Goal: Use online tool/utility: Utilize a website feature to perform a specific function

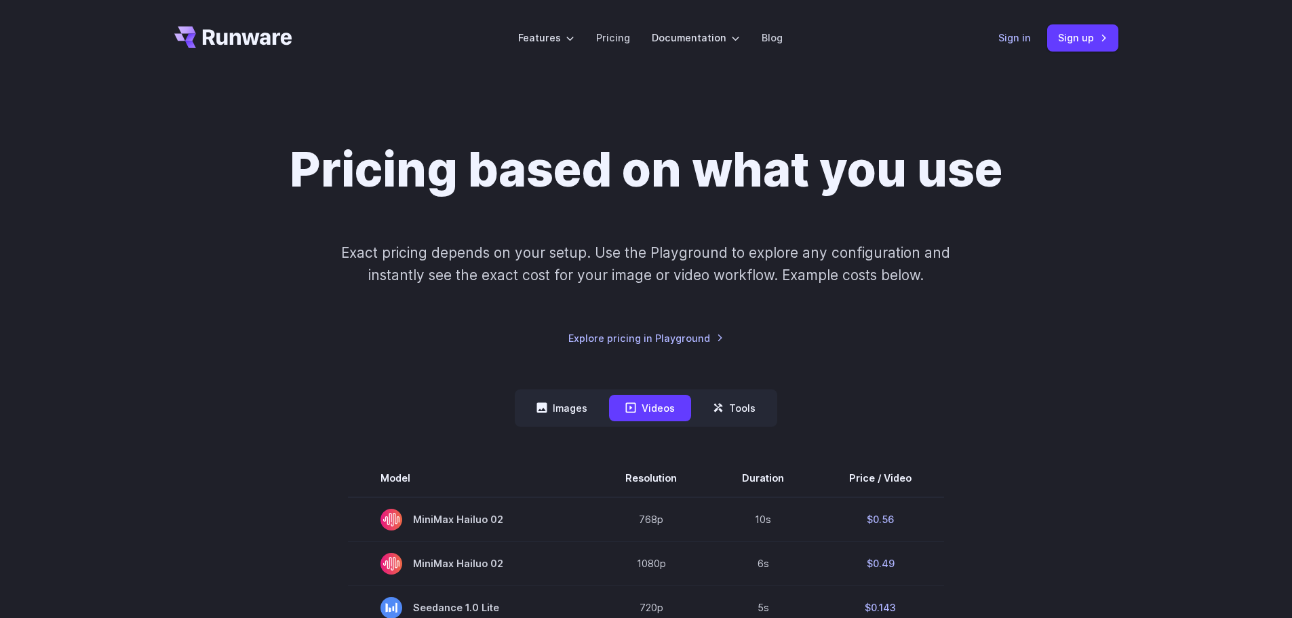
click at [1009, 32] on link "Sign in" at bounding box center [1015, 38] width 33 height 16
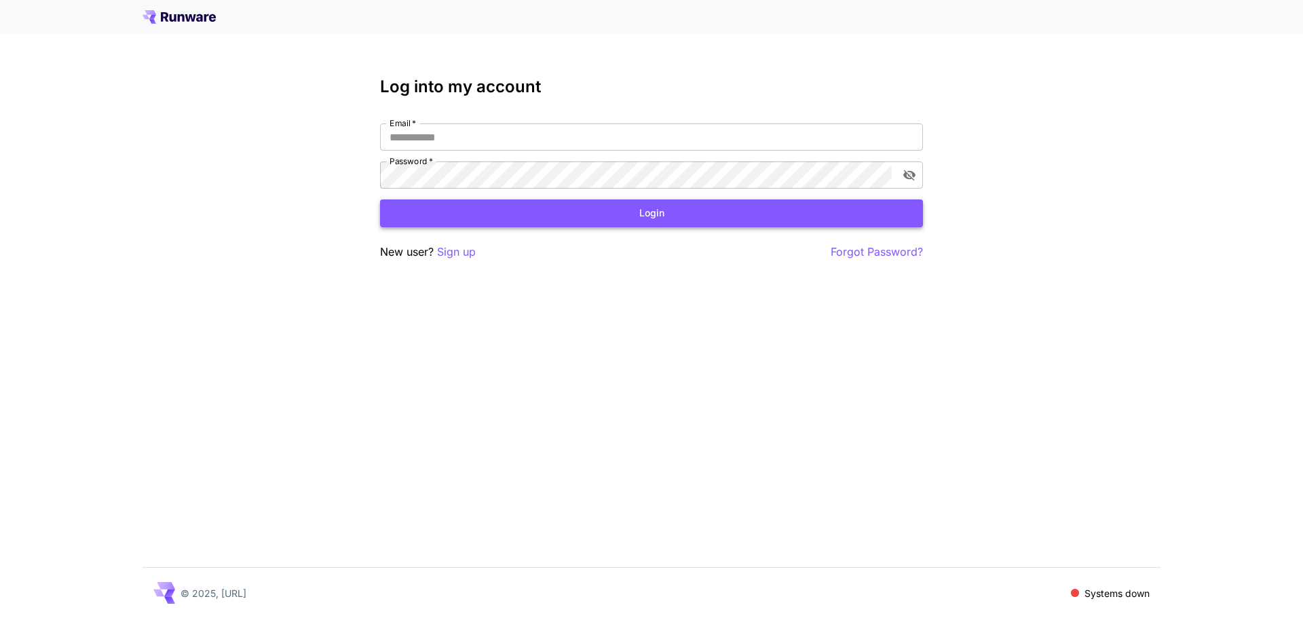
type input "**********"
click at [595, 218] on button "Login" at bounding box center [651, 213] width 543 height 28
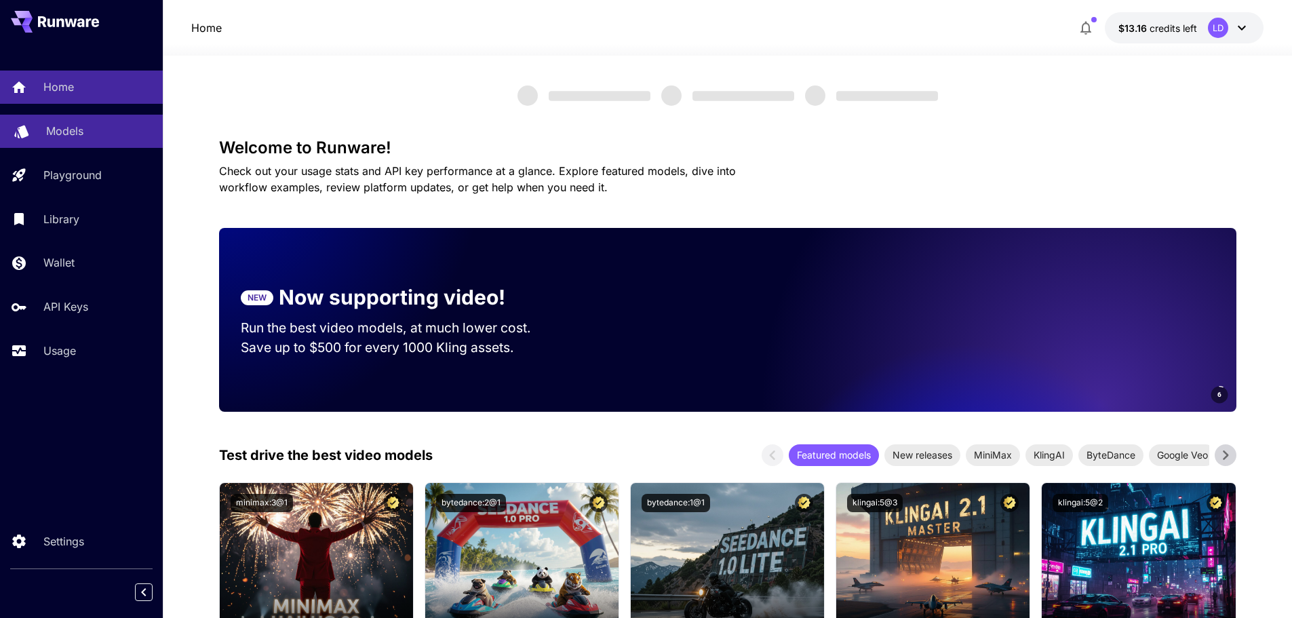
click at [78, 138] on p "Models" at bounding box center [64, 131] width 37 height 16
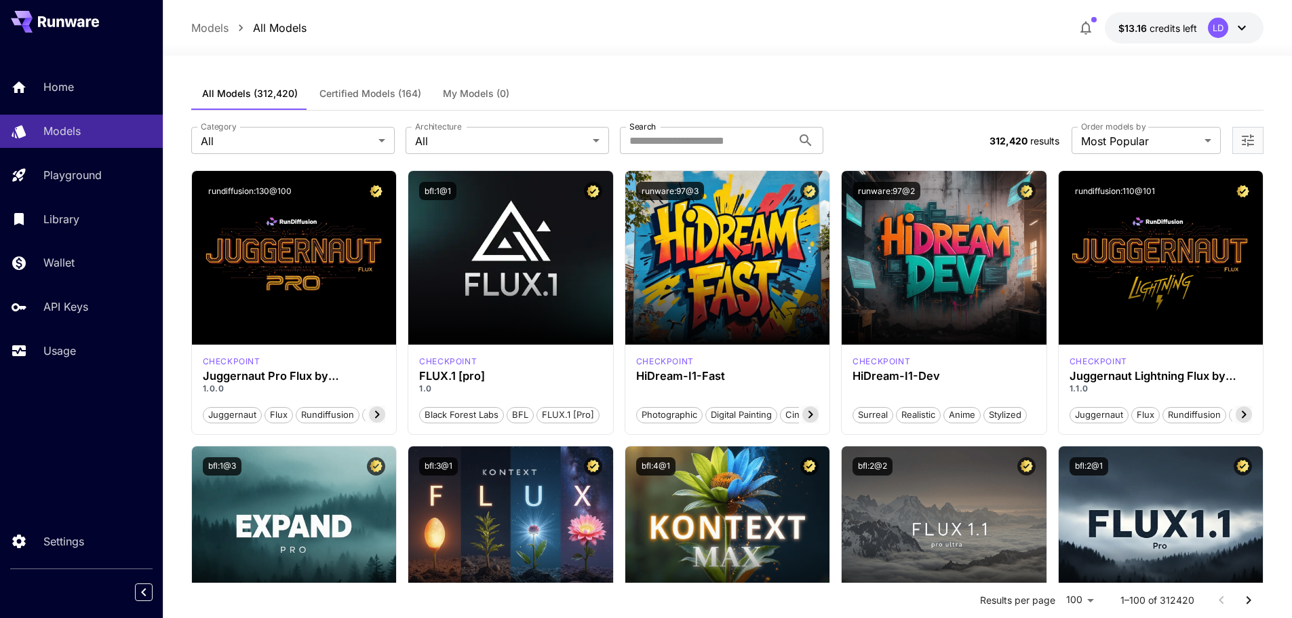
click at [865, 99] on div "All Models (312,420) Certified Models (164) My Models (0)" at bounding box center [727, 93] width 1073 height 33
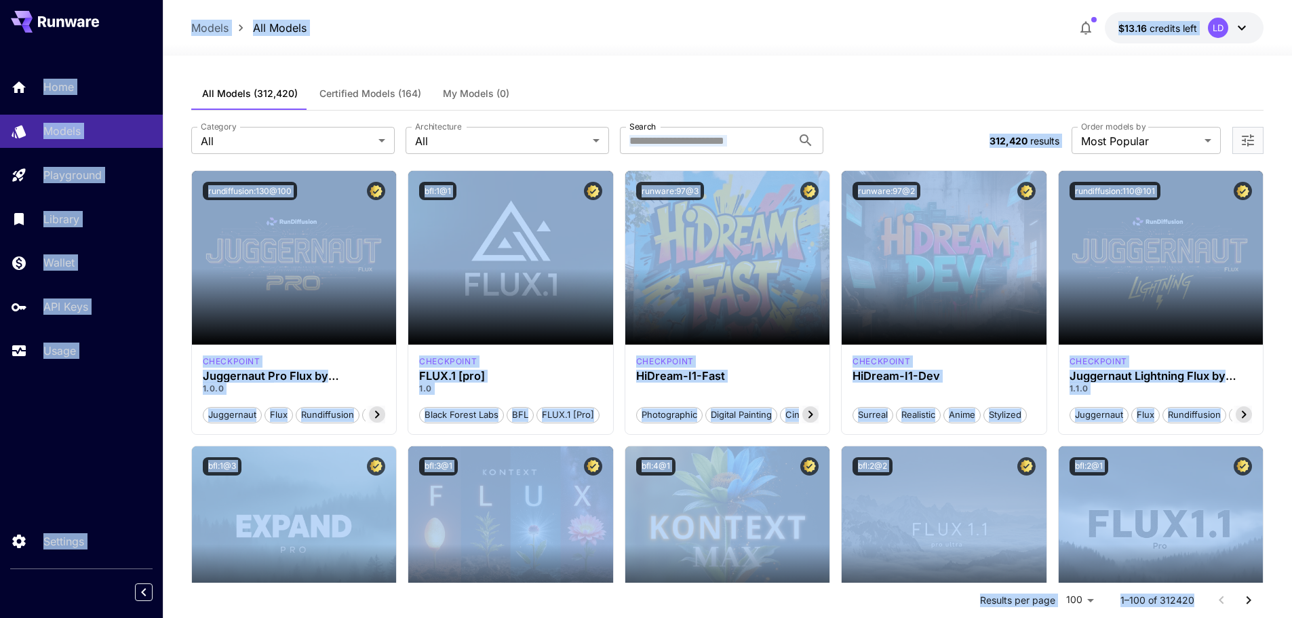
copy body "Home Models Playground Library Wallet API Keys Usage Settings Models All Models…"
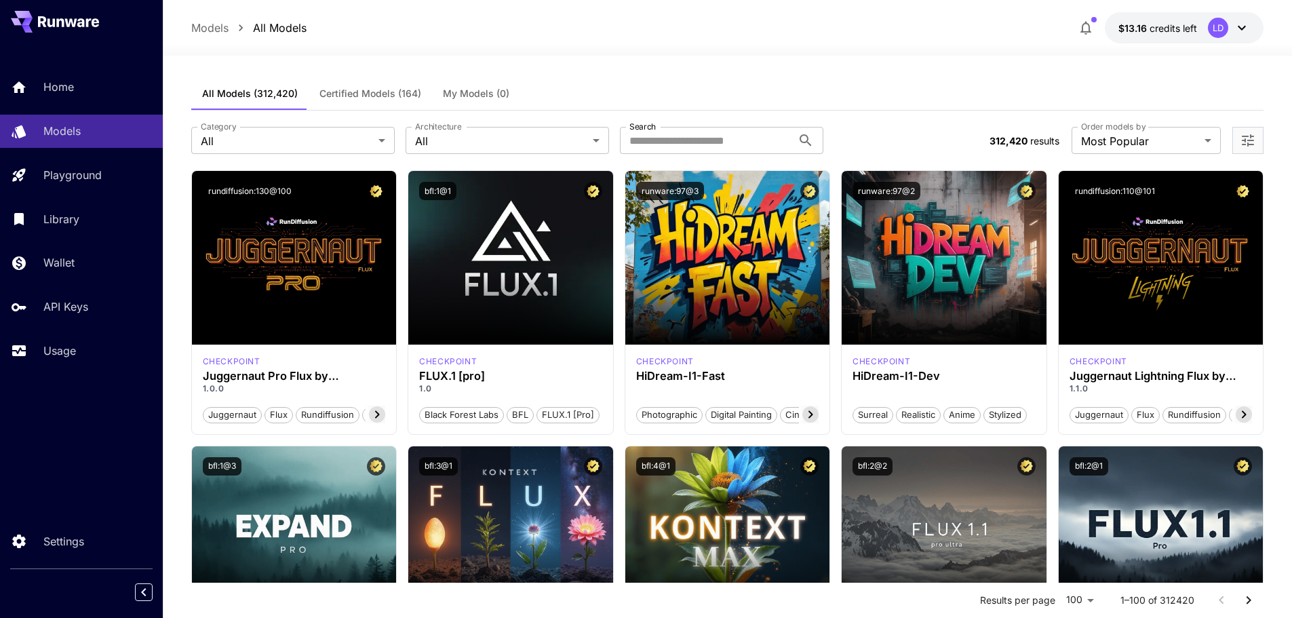
scroll to position [893, 0]
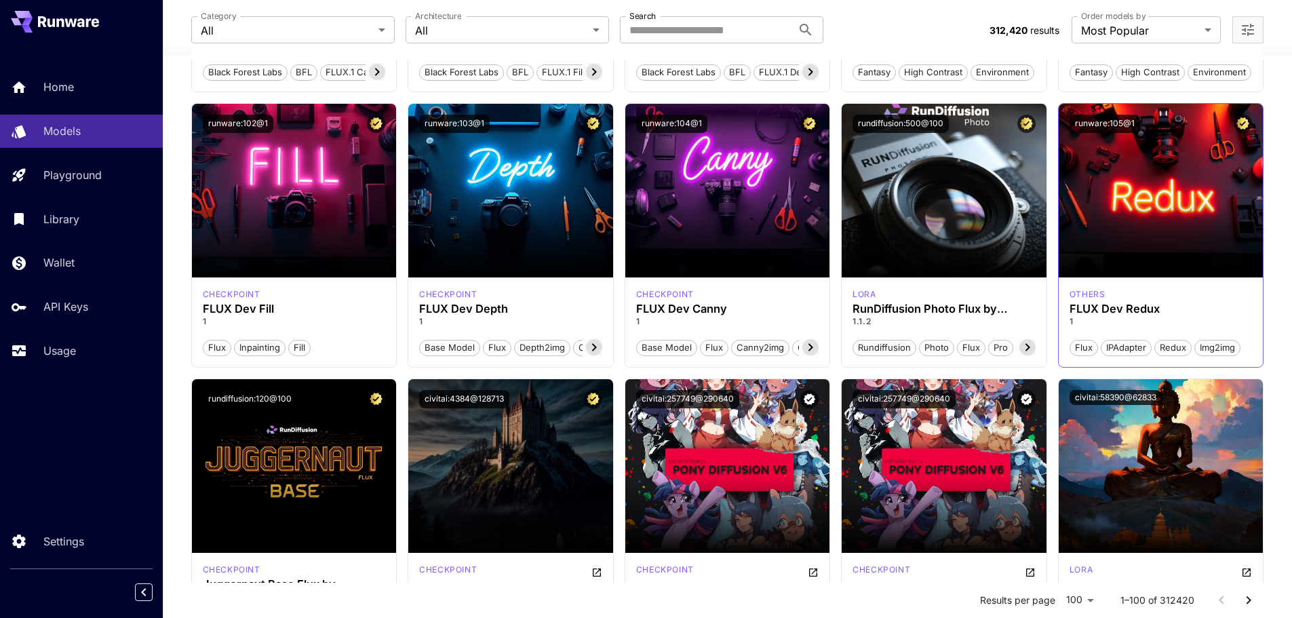
click at [1195, 199] on img at bounding box center [1161, 191] width 205 height 174
click at [1112, 315] on h3 "FLUX Dev Redux" at bounding box center [1161, 309] width 183 height 13
click at [1115, 284] on div "others FLUX Dev Redux 1 Flux IPAdapter Redux img2img" at bounding box center [1161, 322] width 205 height 90
click at [1109, 303] on h3 "FLUX Dev Redux" at bounding box center [1161, 309] width 183 height 13
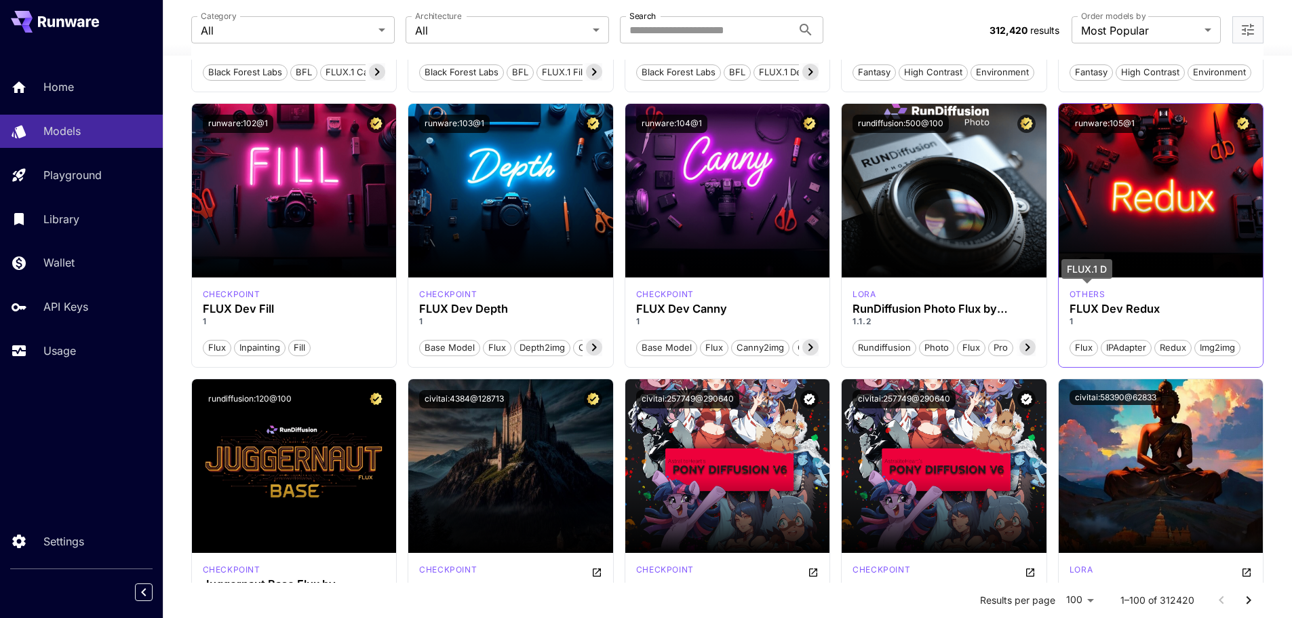
click at [1087, 297] on p "others" at bounding box center [1088, 294] width 36 height 12
click at [1153, 326] on p "1" at bounding box center [1161, 321] width 183 height 12
drag, startPoint x: 1168, startPoint y: 309, endPoint x: 1071, endPoint y: 309, distance: 96.3
click at [1071, 309] on h3 "FLUX Dev Redux" at bounding box center [1161, 309] width 183 height 13
copy h3 "FLUX Dev Redux"
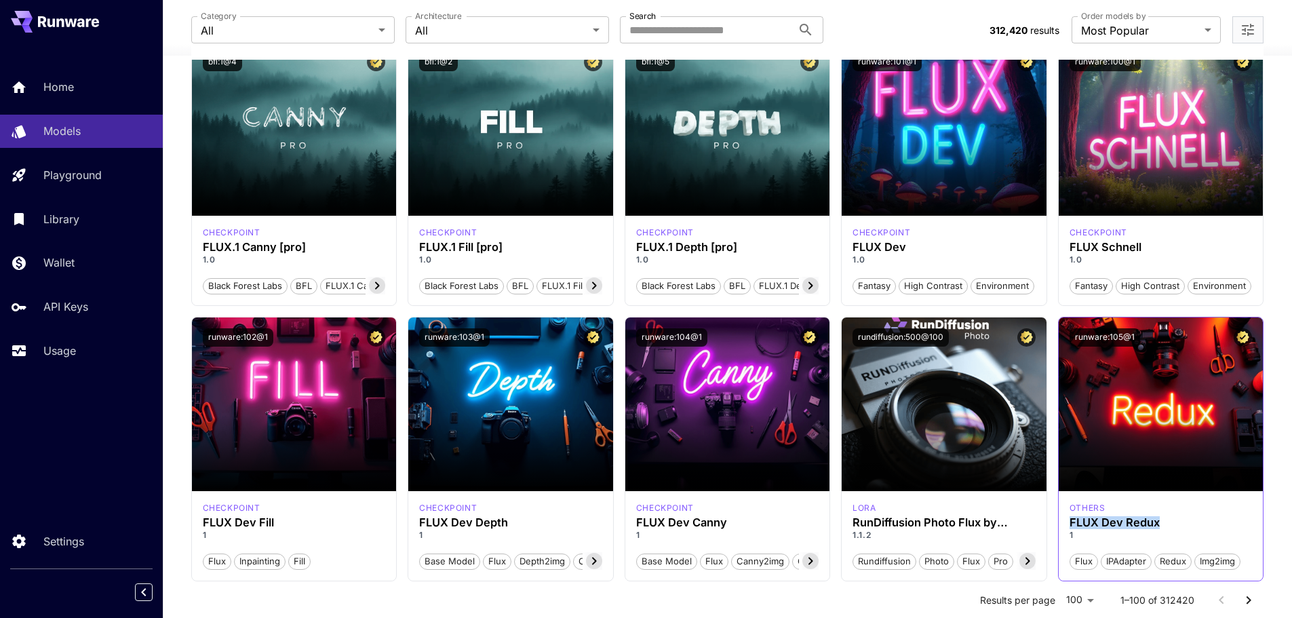
scroll to position [668, 0]
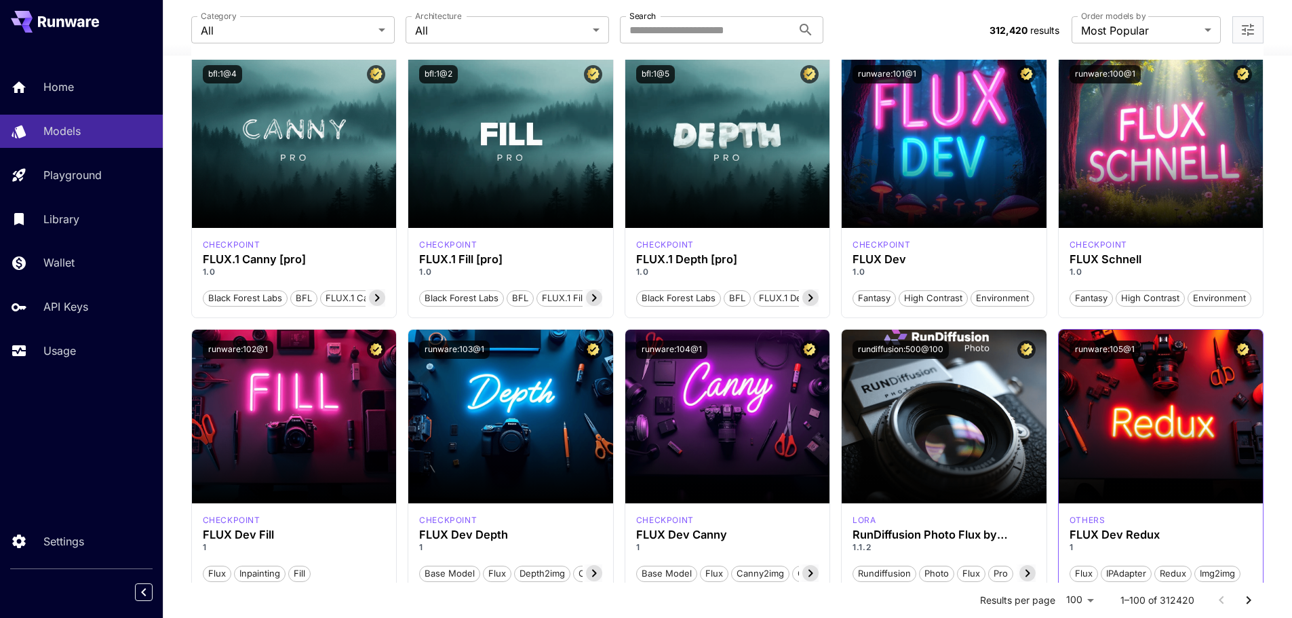
click at [1178, 365] on div "runware:105@1" at bounding box center [1161, 350] width 205 height 40
click at [1122, 362] on div "runware:105@1" at bounding box center [1161, 350] width 205 height 40
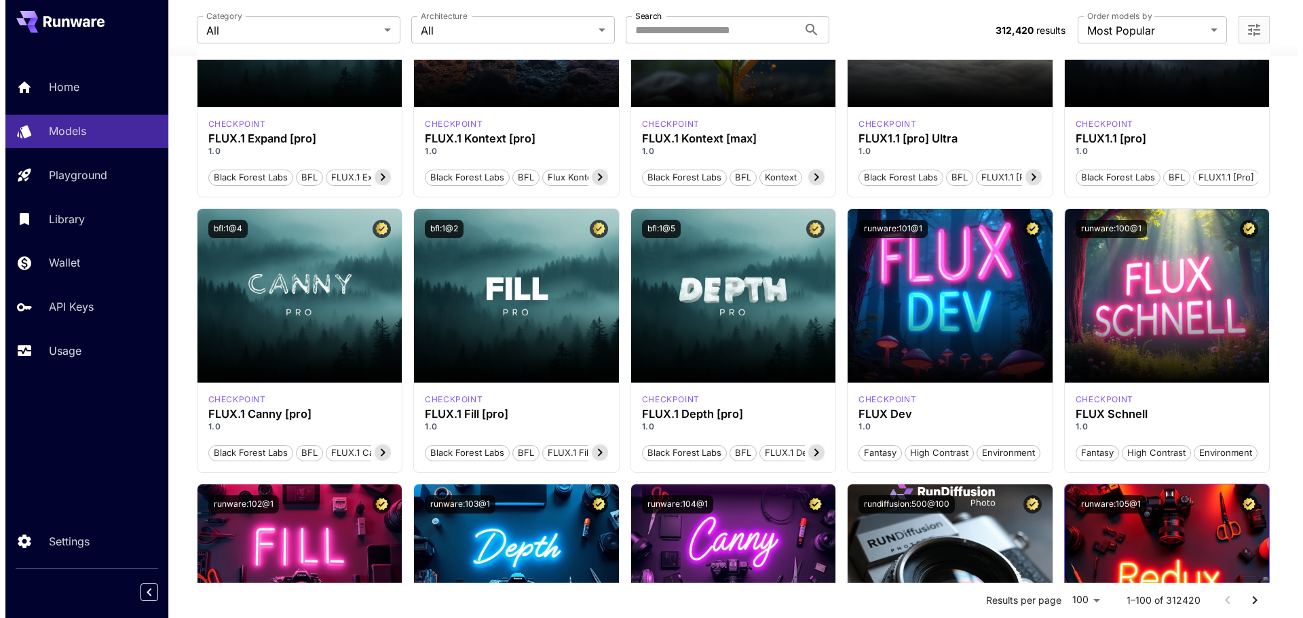
scroll to position [904, 0]
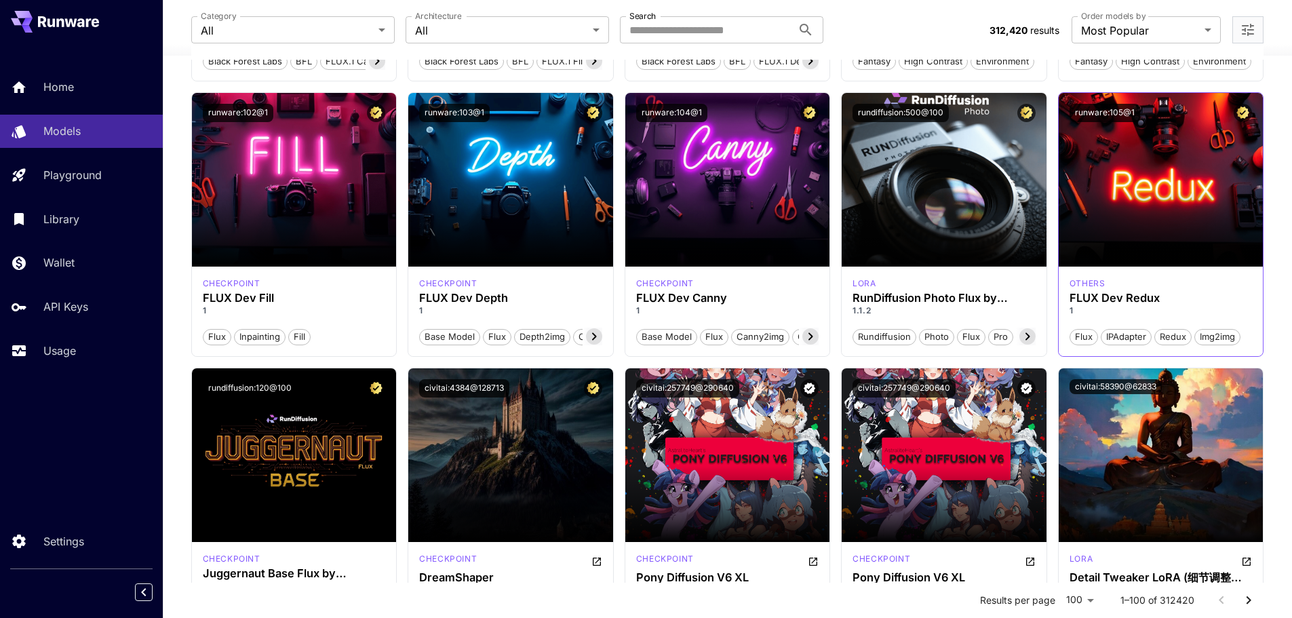
click at [1142, 227] on section at bounding box center [1161, 229] width 205 height 76
click at [1113, 113] on button "runware:105@1" at bounding box center [1105, 113] width 71 height 18
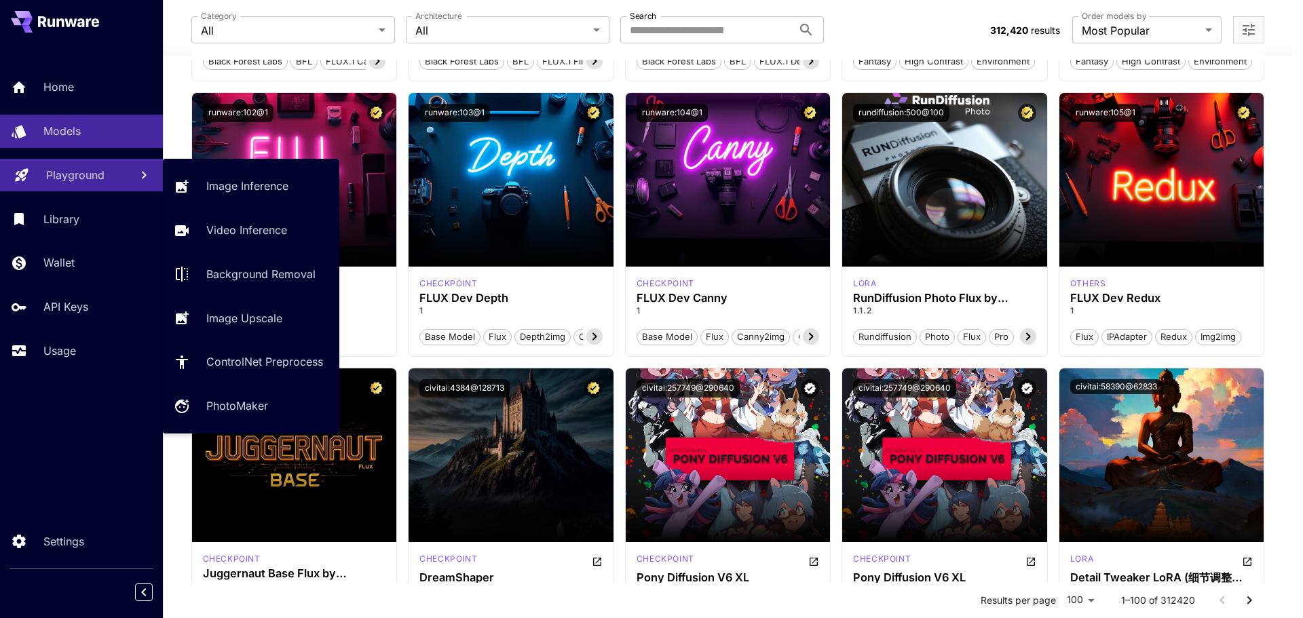
click at [82, 172] on p "Playground" at bounding box center [75, 175] width 58 height 16
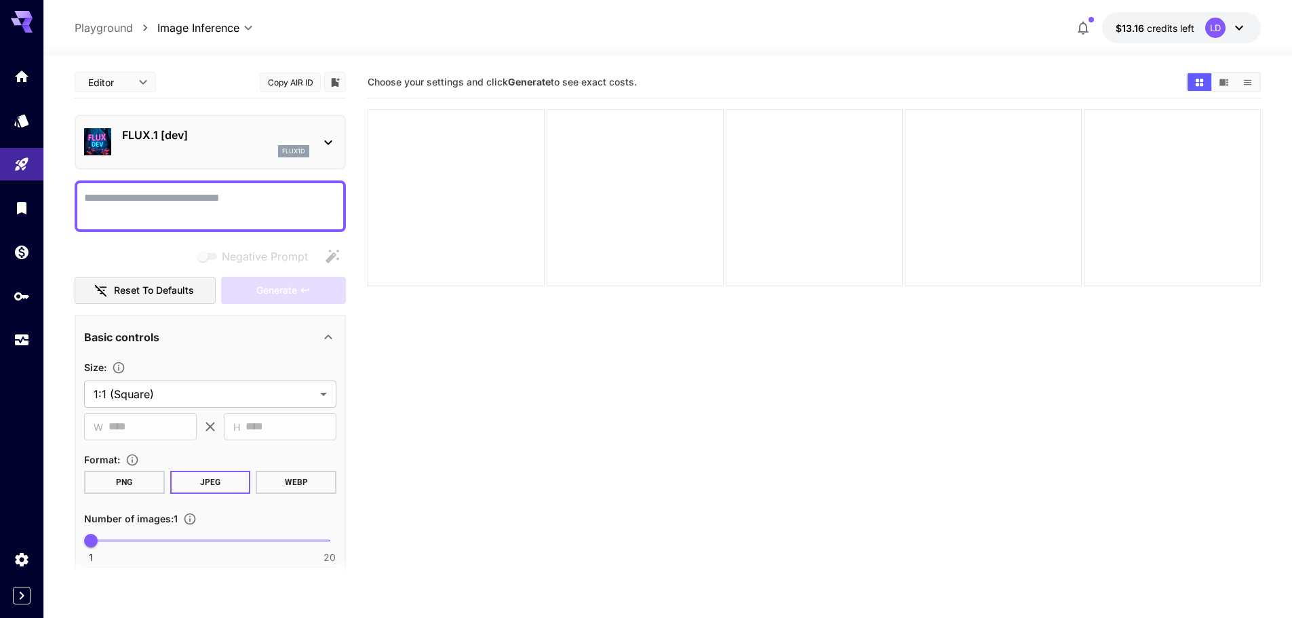
click at [178, 162] on div "FLUX.1 [dev] flux1d" at bounding box center [210, 141] width 252 height 41
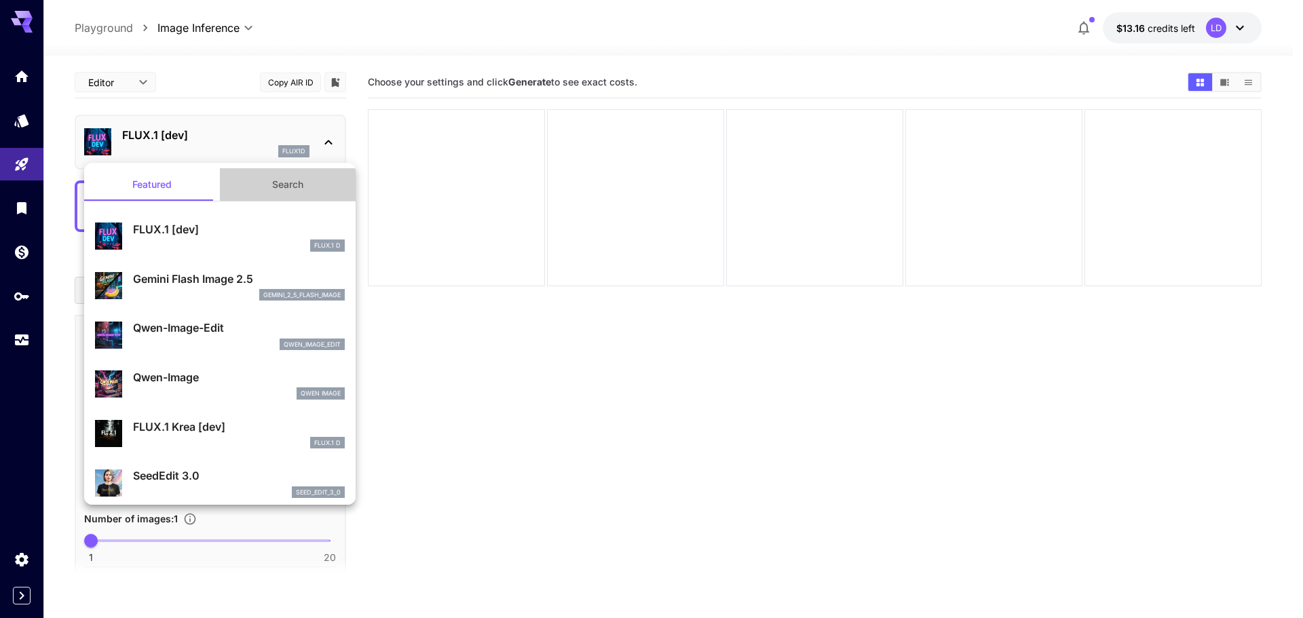
click at [286, 192] on button "Search" at bounding box center [288, 184] width 136 height 33
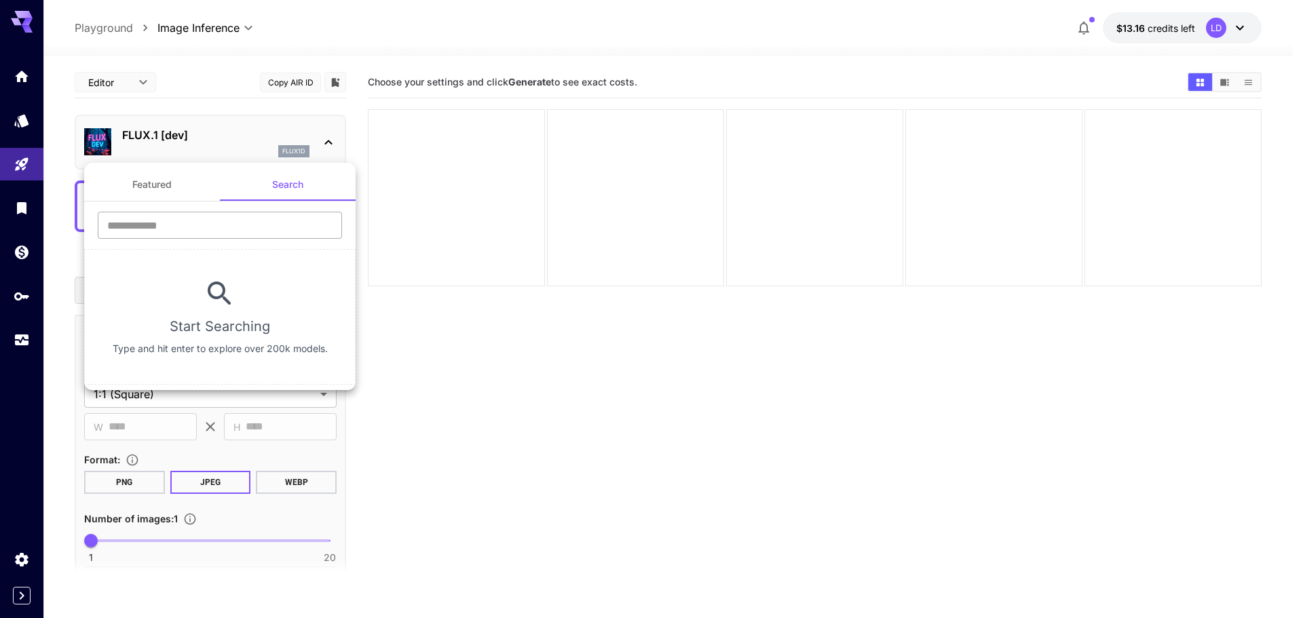
click at [223, 216] on input "text" at bounding box center [220, 225] width 244 height 27
paste input "**********"
click at [147, 227] on input "**********" at bounding box center [220, 225] width 244 height 27
click at [148, 227] on input "**********" at bounding box center [220, 225] width 244 height 27
type input "****"
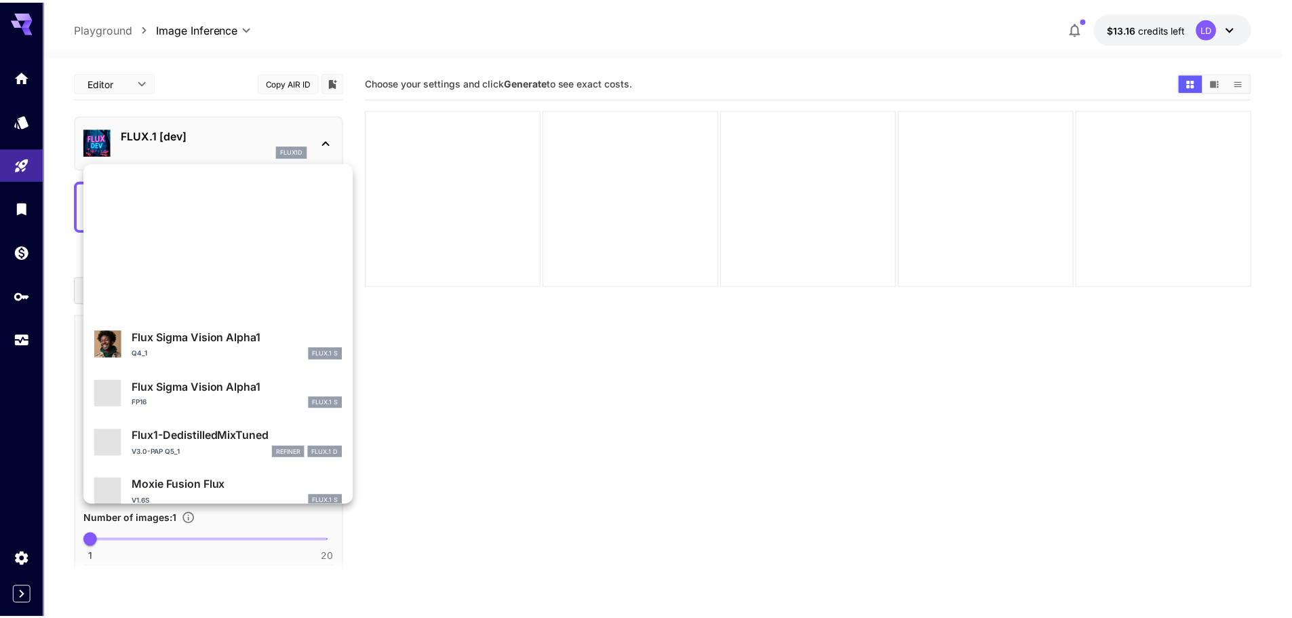
scroll to position [1234, 0]
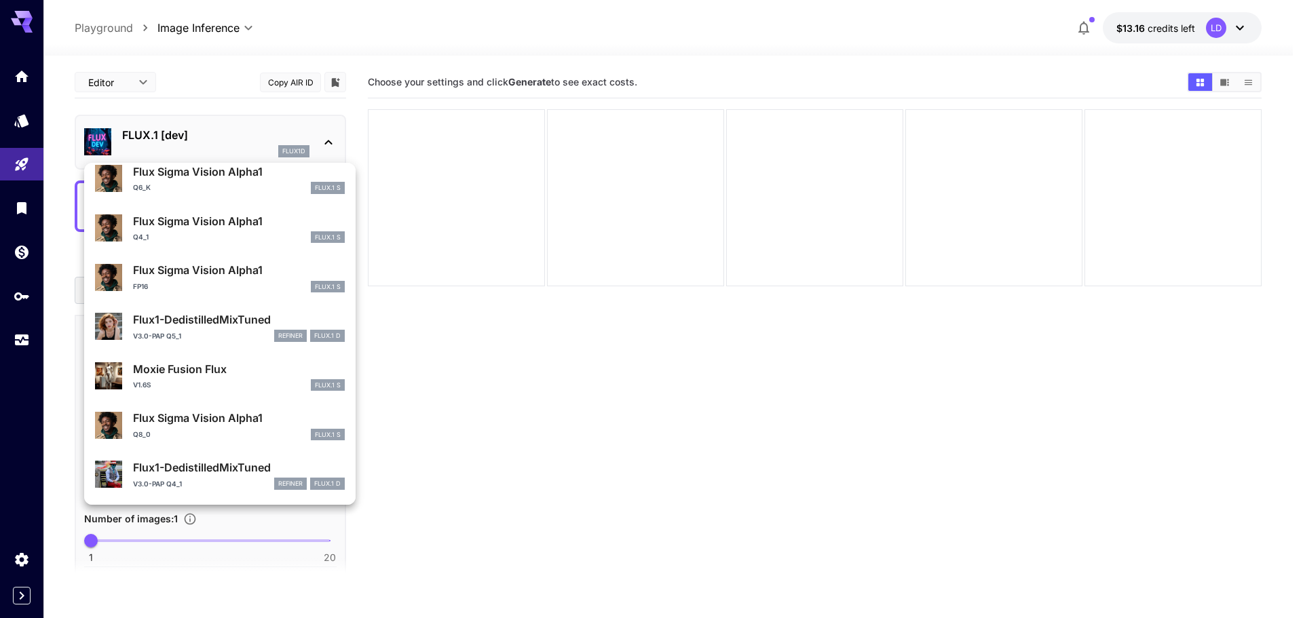
click at [742, 507] on div at bounding box center [651, 309] width 1303 height 618
